Goal: Task Accomplishment & Management: Manage account settings

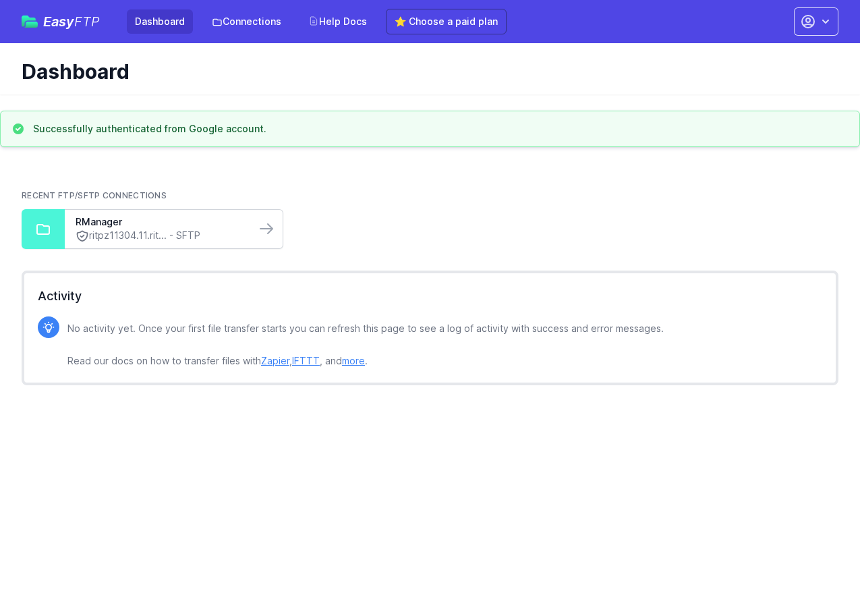
click at [136, 234] on link "ritpz11304.11.rit... - SFTP" at bounding box center [160, 236] width 169 height 14
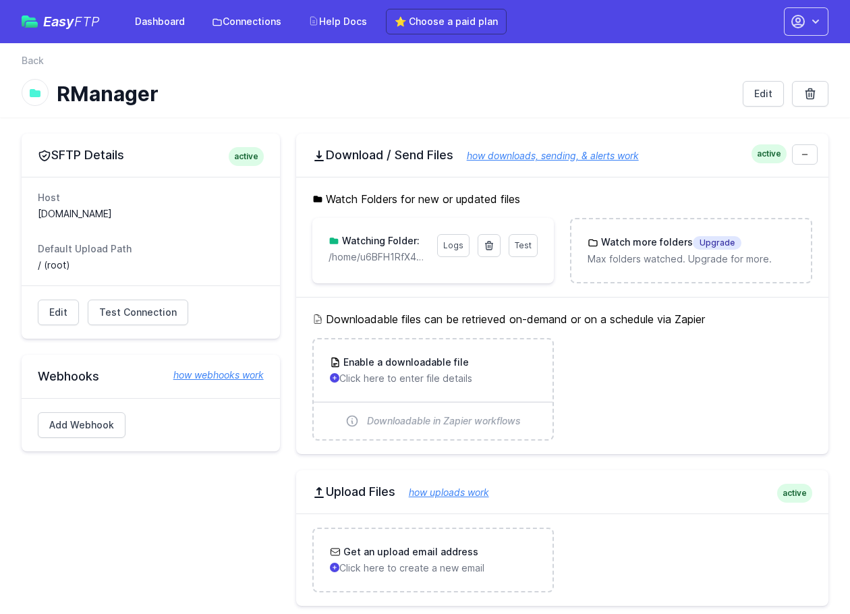
click at [373, 101] on h1 "RManager" at bounding box center [394, 94] width 675 height 24
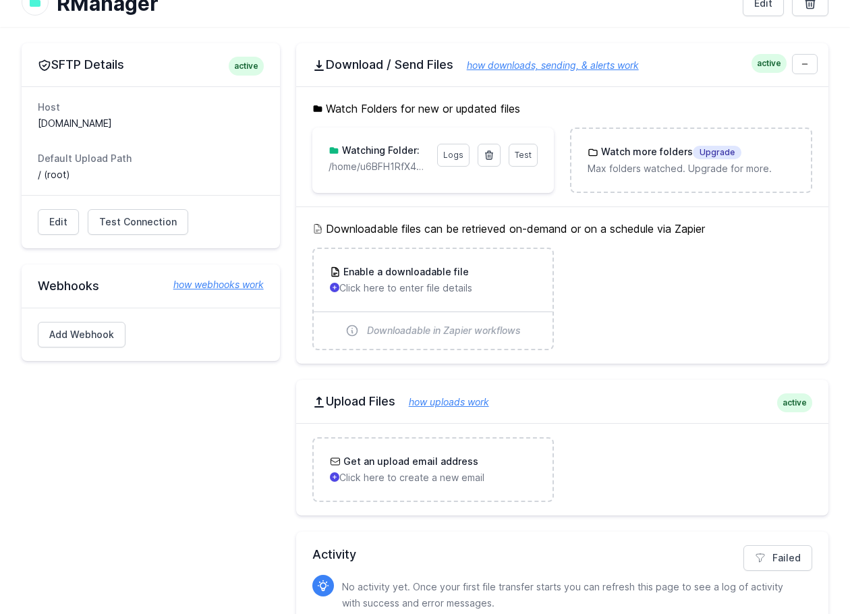
scroll to position [15, 0]
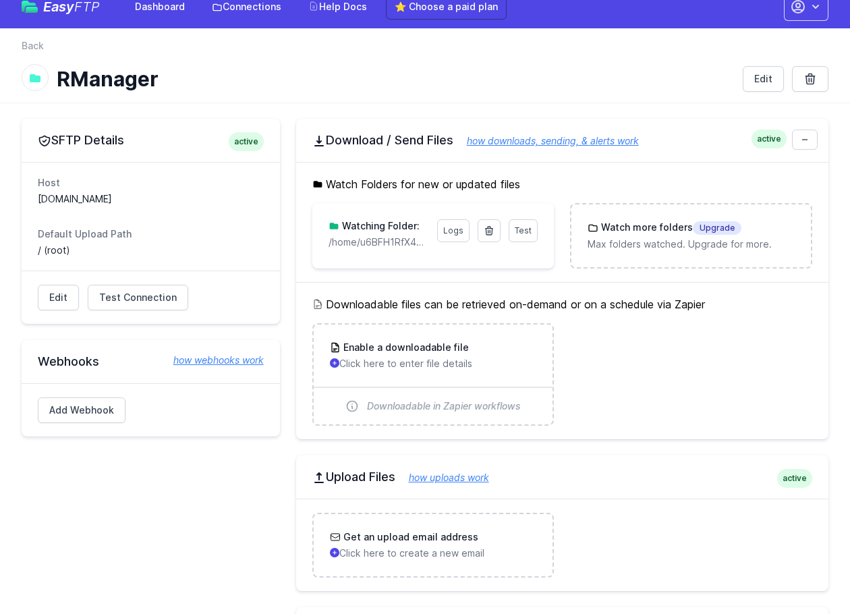
click at [126, 196] on dd "ritpz11304.11.rithmic.com" at bounding box center [151, 198] width 226 height 13
copy dl "ritpz11304.11.rithmic.com"
click at [210, 208] on dl "Host ritpz11304.11.rithmic.com Default Upload Path / (root)" at bounding box center [151, 216] width 226 height 81
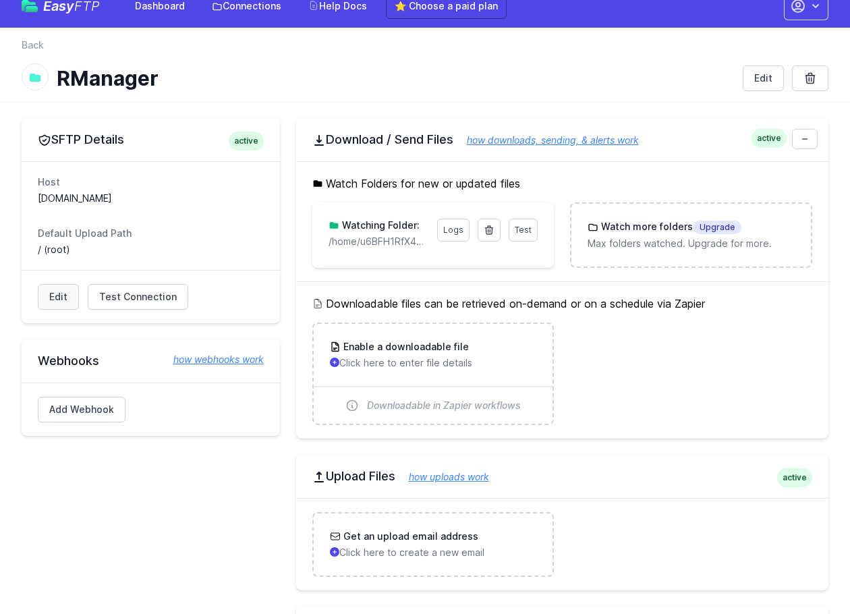
scroll to position [0, 0]
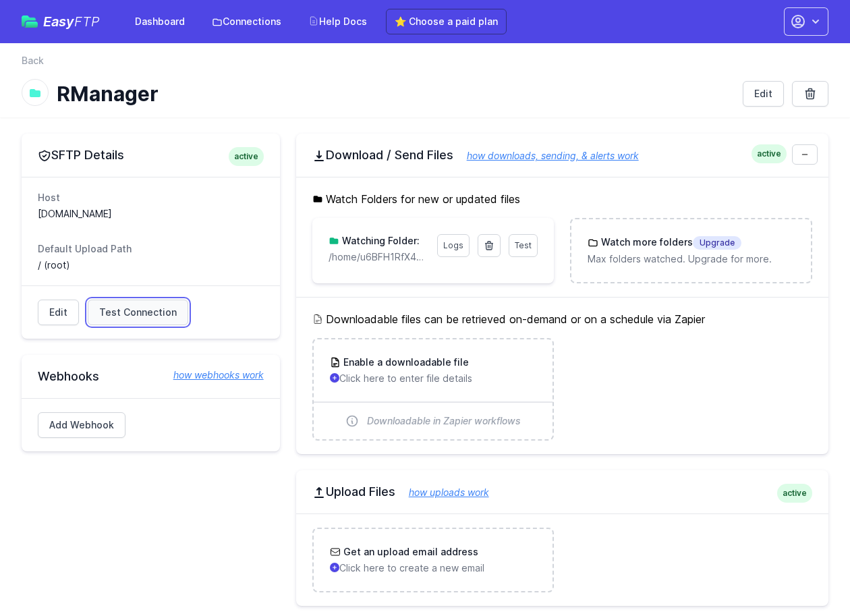
click at [107, 313] on span "Test Connection" at bounding box center [138, 312] width 78 height 13
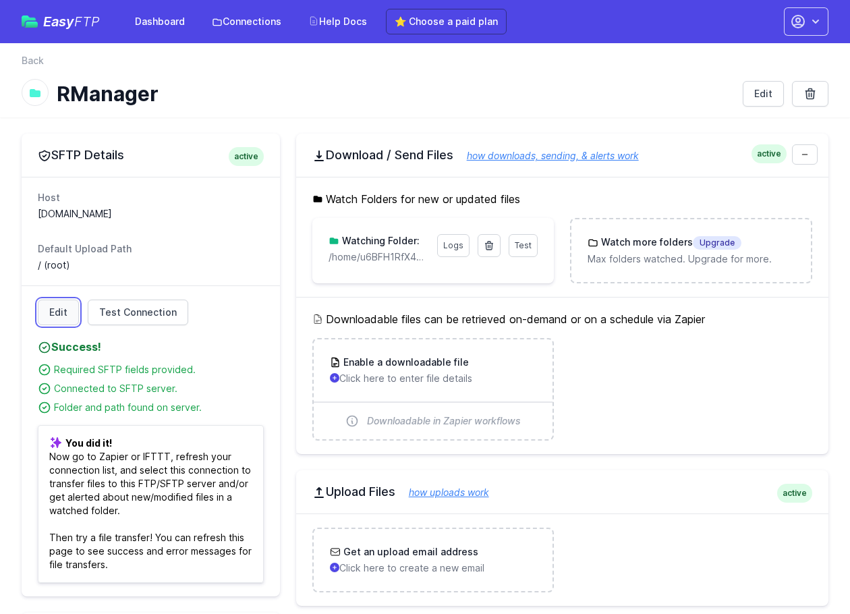
click at [53, 313] on link "Edit" at bounding box center [58, 313] width 41 height 26
click at [192, 249] on dt "Default Upload Path" at bounding box center [151, 248] width 226 height 13
click at [51, 319] on link "Edit" at bounding box center [58, 313] width 41 height 26
click at [473, 96] on h1 "RManager" at bounding box center [394, 94] width 675 height 24
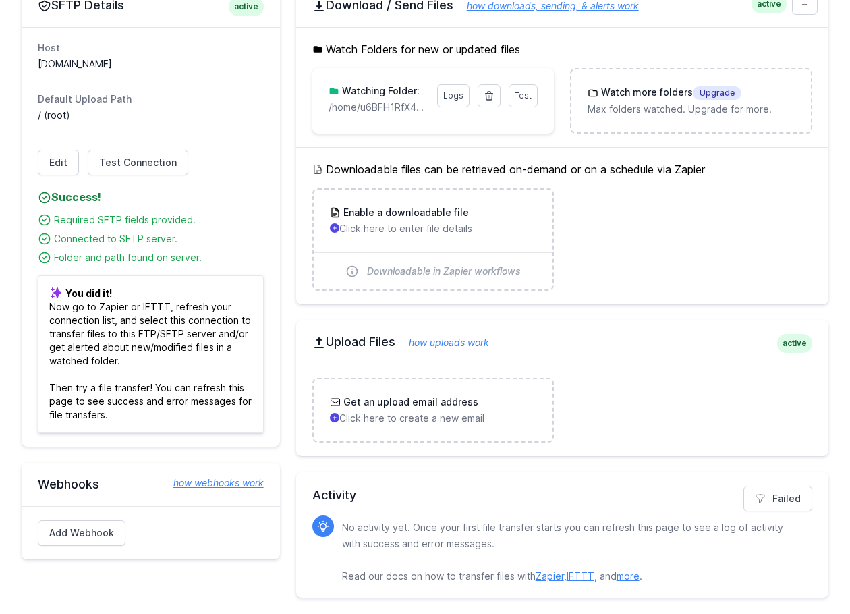
scroll to position [82, 0]
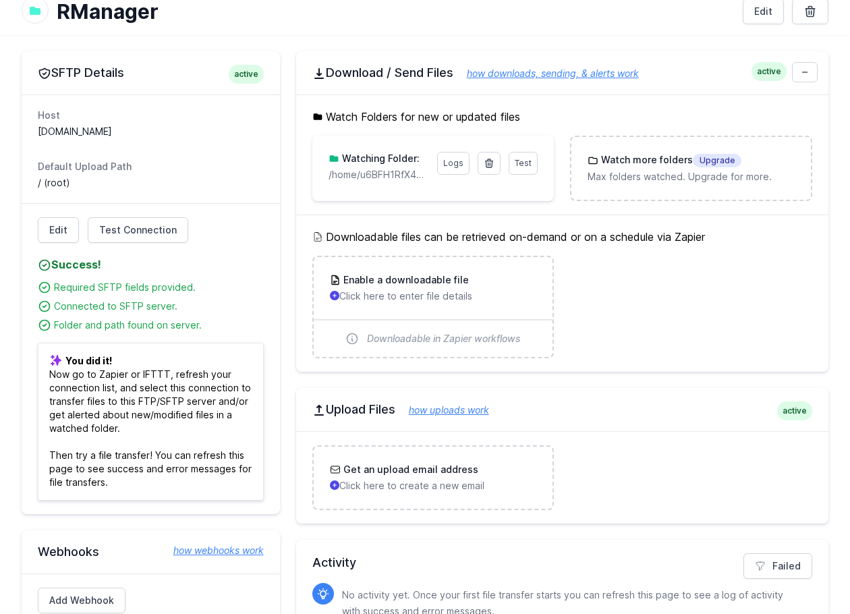
click at [383, 181] on p "/home/u6BFH1RfX4dOl" at bounding box center [379, 174] width 101 height 13
click at [293, 184] on div "SFTP Details active Host ritpz11304.11.rithmic.com Default Upload Path / (root)…" at bounding box center [425, 358] width 807 height 614
click at [366, 178] on p "/home/u6BFH1RfX4dOl" at bounding box center [379, 174] width 101 height 13
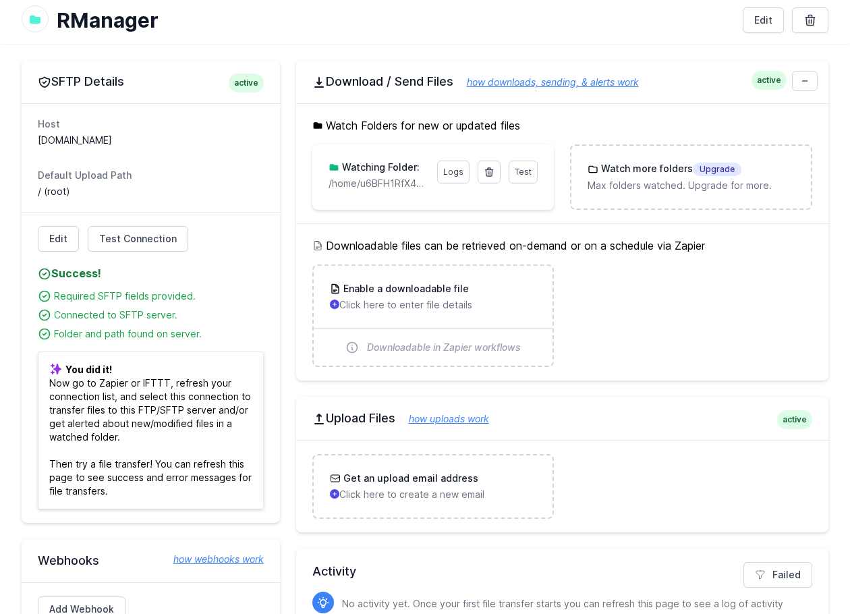
scroll to position [0, 0]
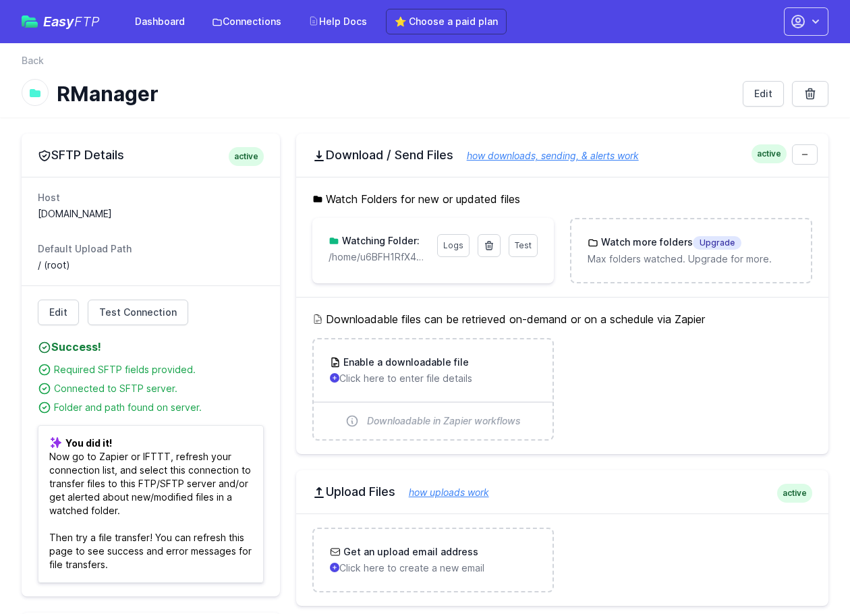
click at [28, 89] on div at bounding box center [35, 92] width 27 height 27
click at [32, 60] on link "Back" at bounding box center [33, 60] width 22 height 13
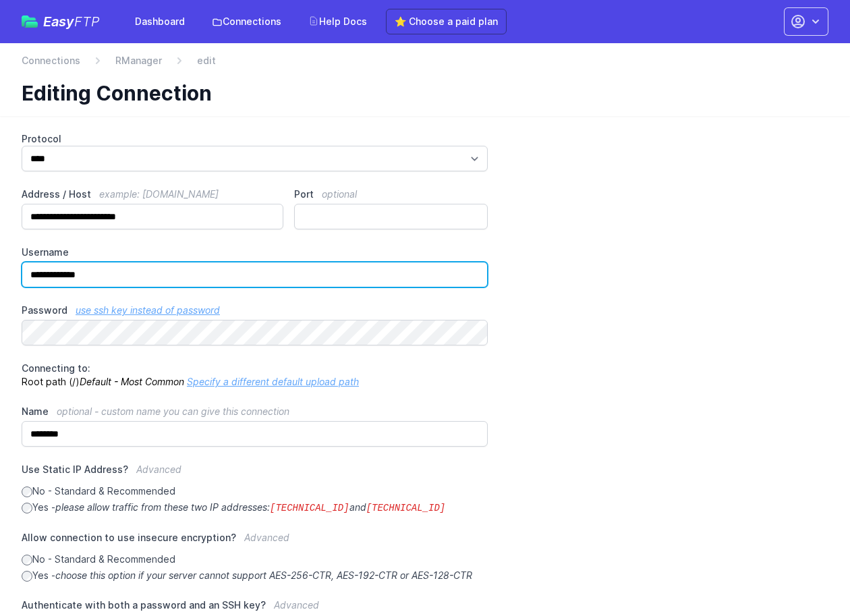
click at [66, 266] on input "**********" at bounding box center [255, 275] width 466 height 26
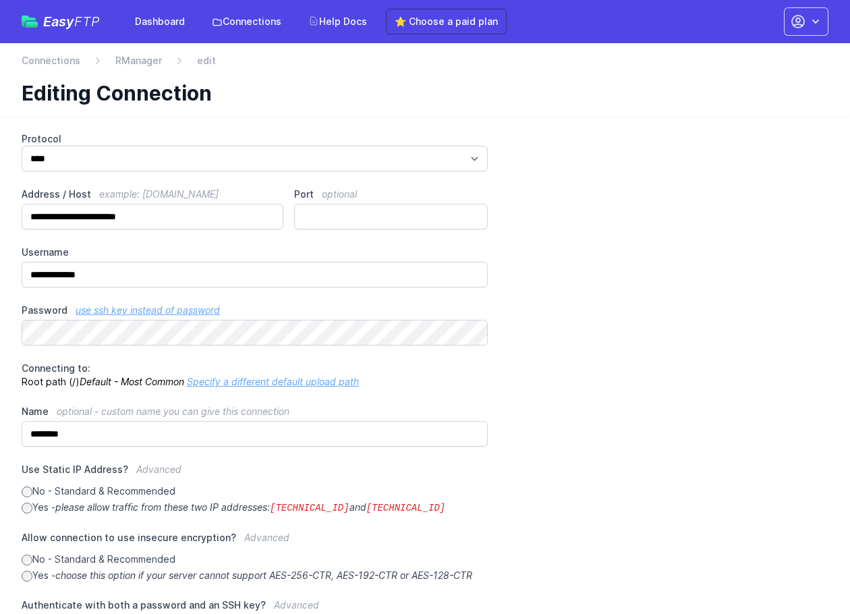
click at [629, 318] on div "**********" at bounding box center [425, 424] width 807 height 585
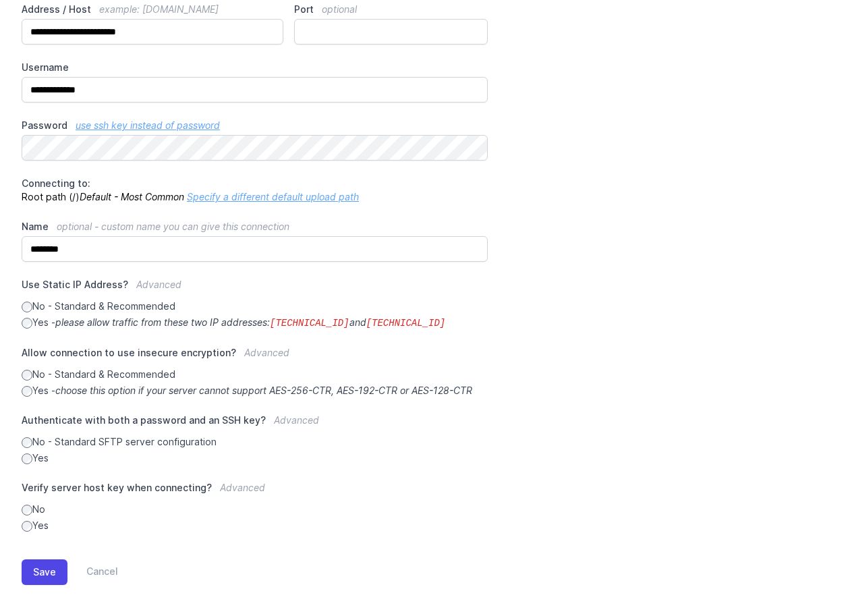
scroll to position [194, 0]
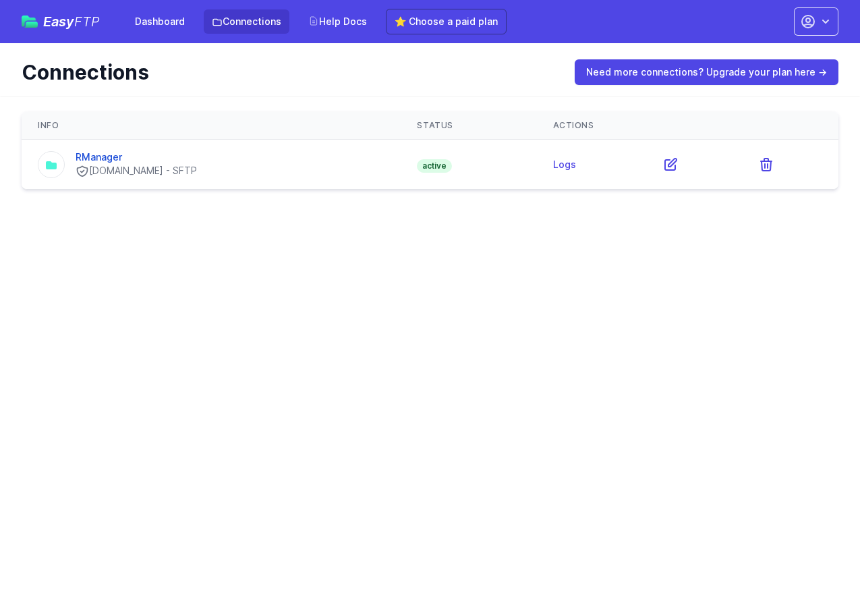
click at [306, 161] on div "RManager [DOMAIN_NAME] - SFTP" at bounding box center [211, 164] width 347 height 28
click at [137, 187] on td "RManager [DOMAIN_NAME] - SFTP" at bounding box center [211, 165] width 379 height 50
click at [112, 163] on div "RManager" at bounding box center [136, 156] width 121 height 13
click at [92, 159] on link "RManager" at bounding box center [99, 156] width 47 height 11
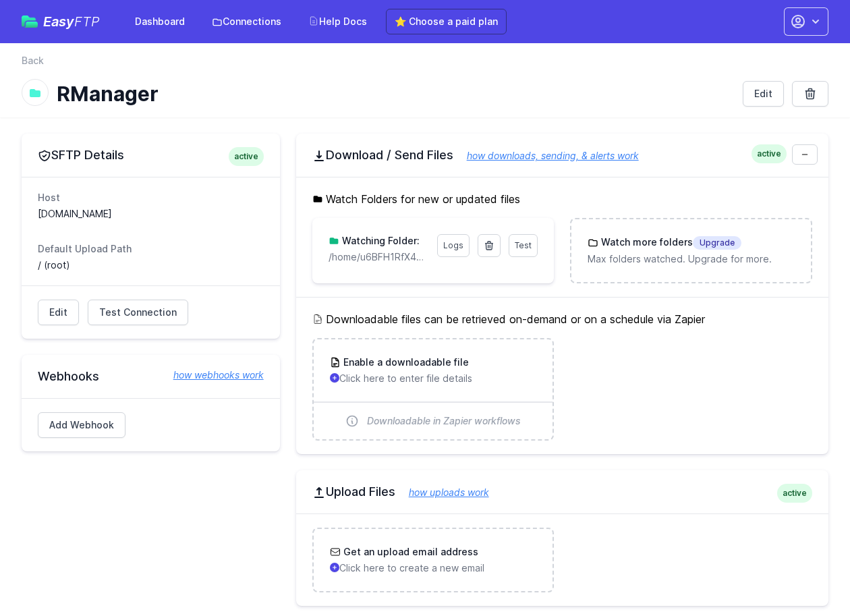
click at [161, 566] on div "SFTP Details active Host ritpz11304.11.rithmic.com Default Upload Path / (root)…" at bounding box center [151, 441] width 258 height 614
